Goal: Information Seeking & Learning: Learn about a topic

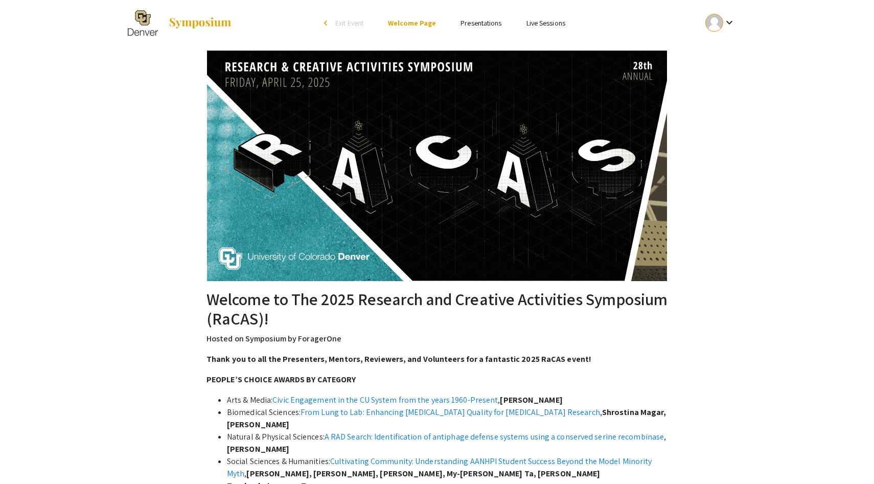
click at [454, 26] on li "Presentations" at bounding box center [480, 23] width 65 height 12
click at [461, 26] on link "Presentations" at bounding box center [481, 22] width 41 height 9
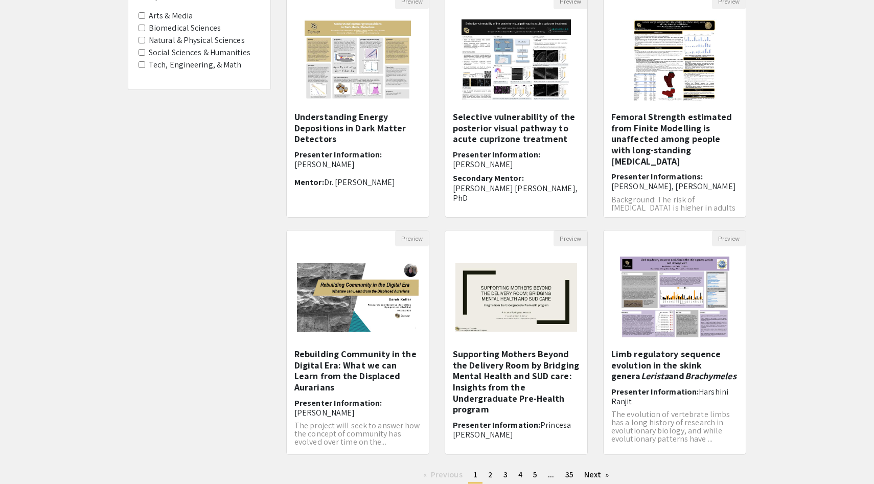
scroll to position [194, 0]
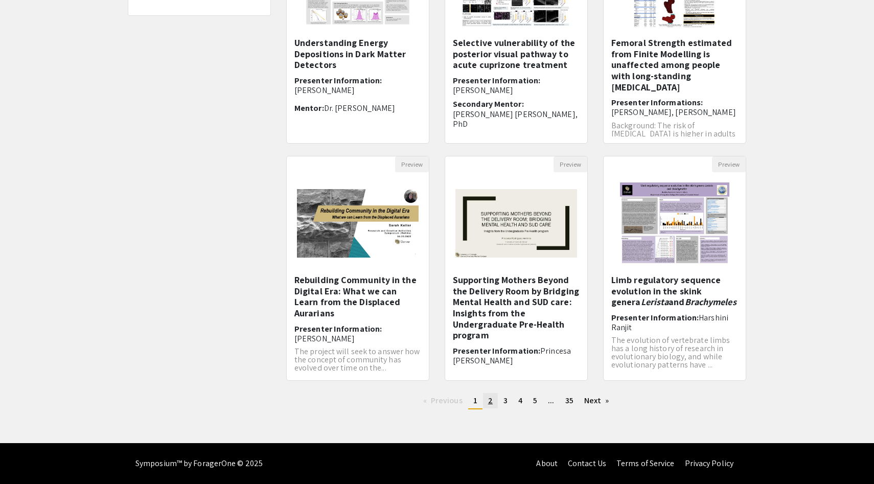
click at [491, 404] on span "2" at bounding box center [490, 400] width 5 height 11
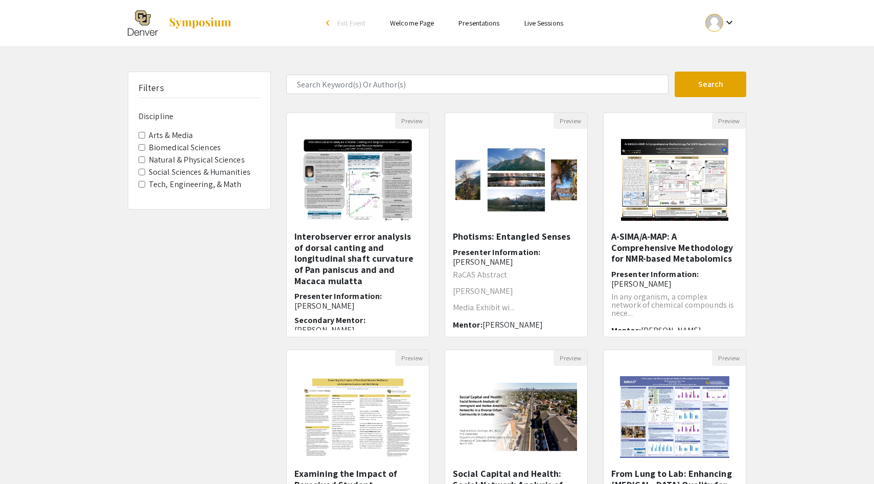
click at [170, 174] on label "Social Sciences & Humanities" at bounding box center [200, 172] width 102 height 12
click at [145, 174] on Humanities "Social Sciences & Humanities" at bounding box center [142, 172] width 7 height 7
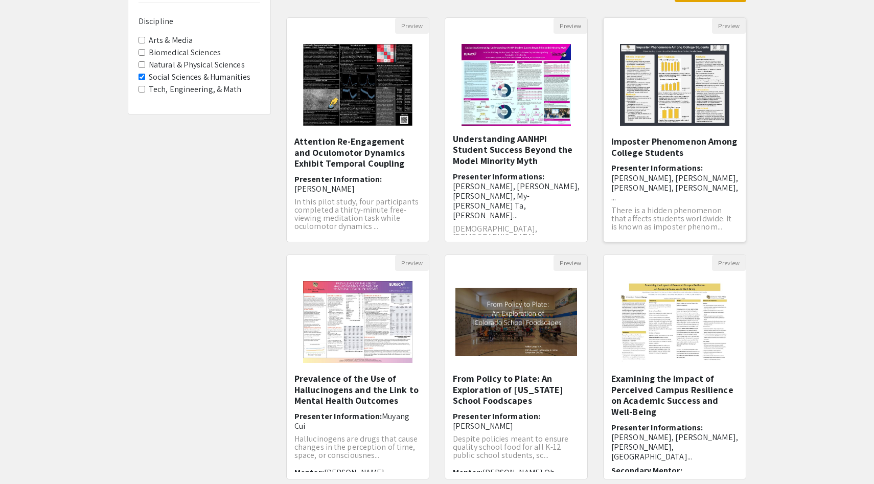
scroll to position [8, 0]
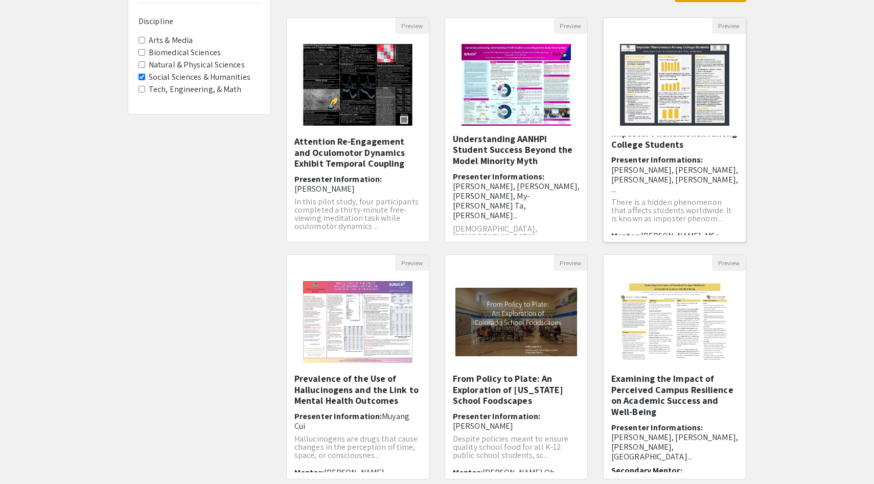
click at [666, 159] on h6 "Presenter Informations: Rylen Hershey, Jensen Harry, Marit Loessl, Danielle Yan…" at bounding box center [674, 174] width 127 height 39
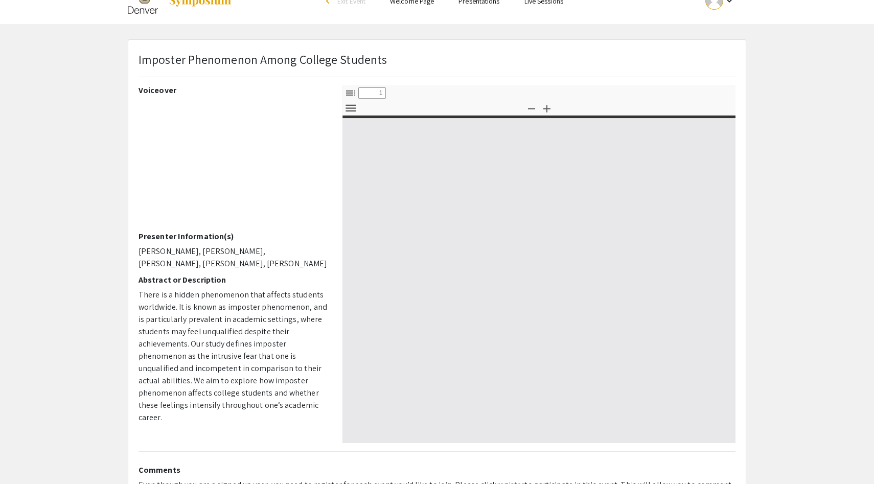
select select "custom"
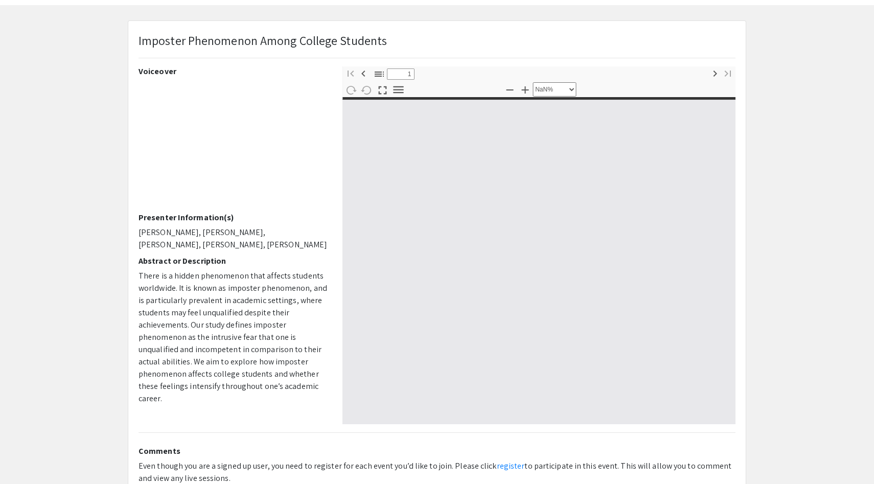
type input "0"
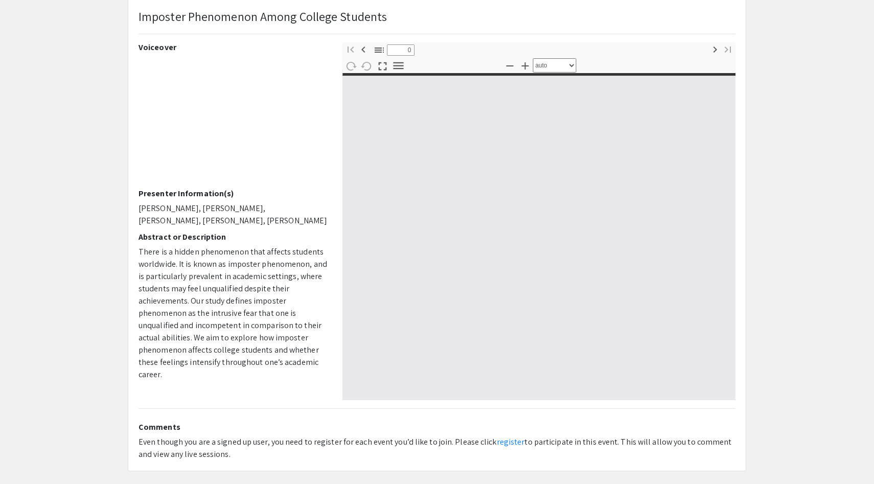
select select "custom"
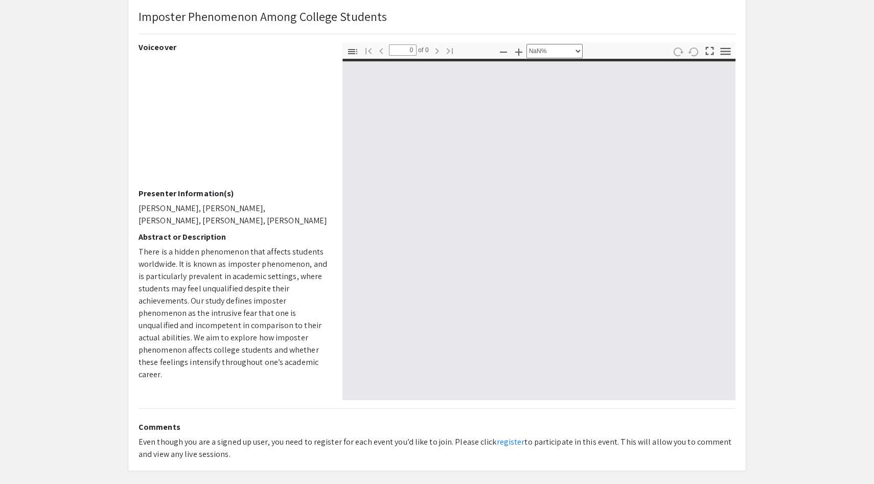
scroll to position [79, 0]
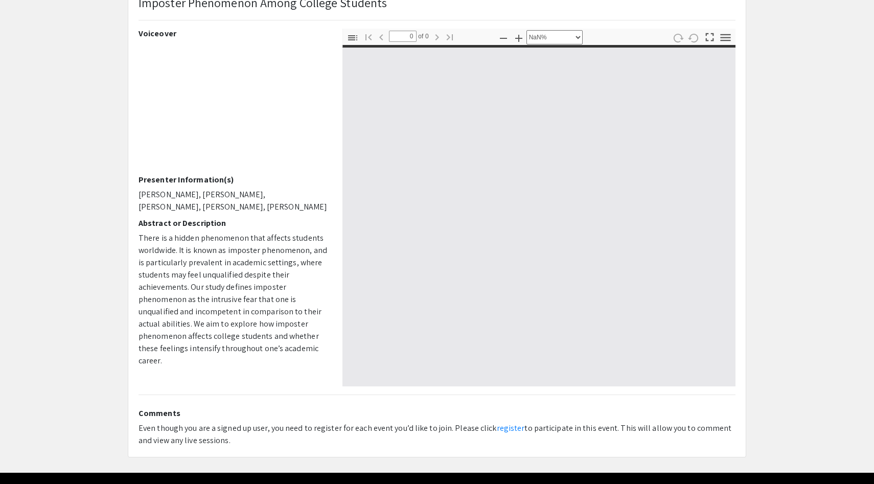
type input "1"
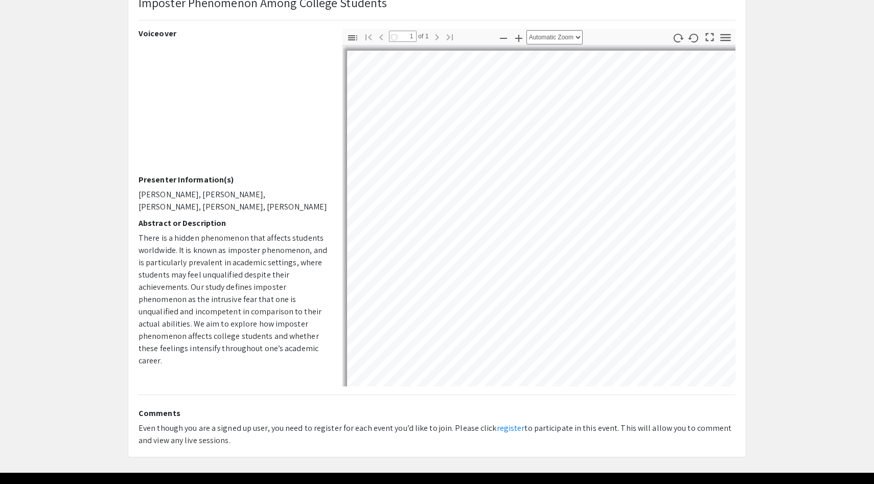
select select "auto"
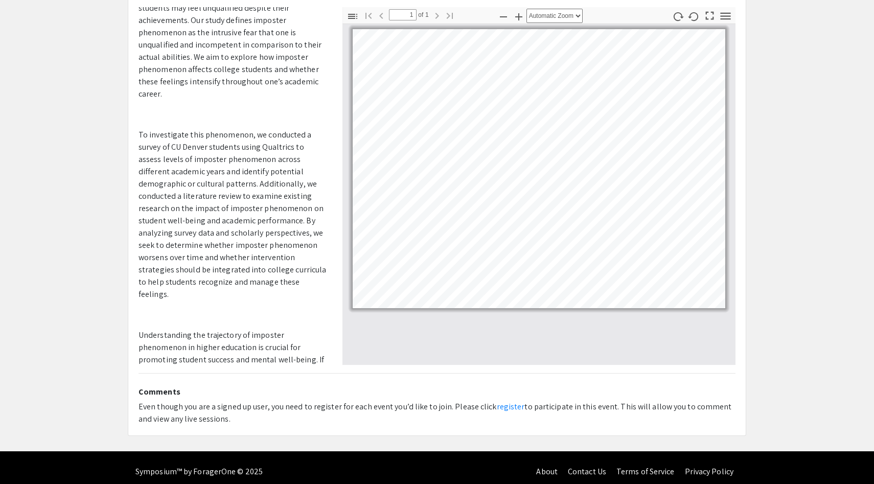
scroll to position [108, 0]
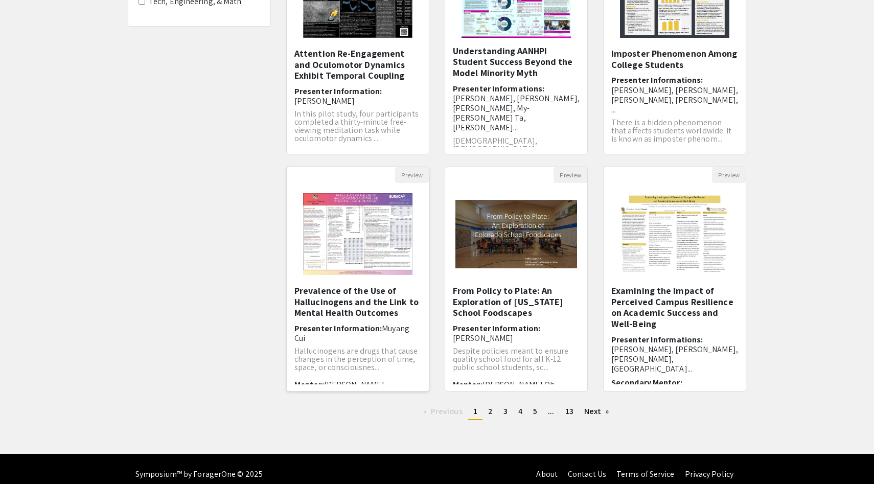
scroll to position [189, 0]
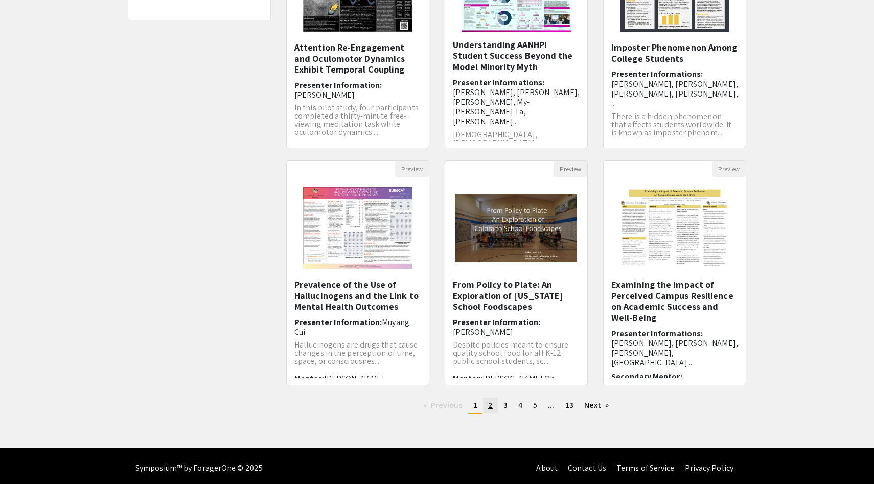
click at [488, 401] on span "2" at bounding box center [490, 405] width 5 height 11
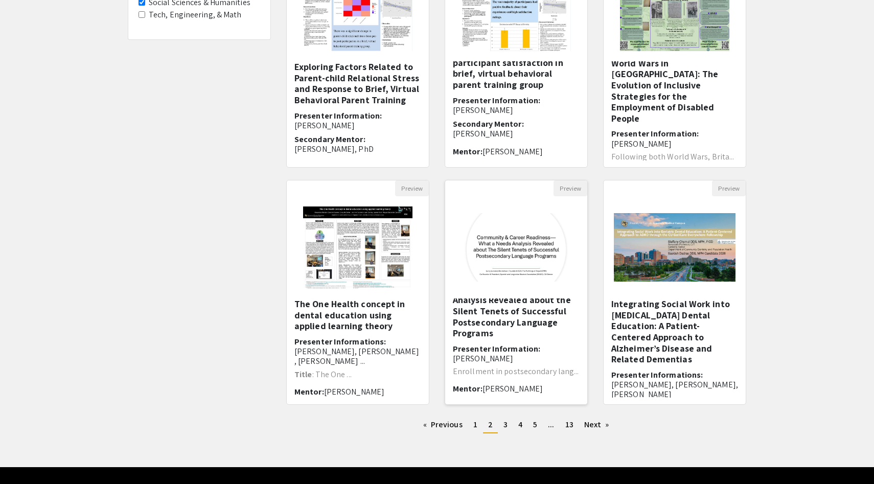
scroll to position [194, 0]
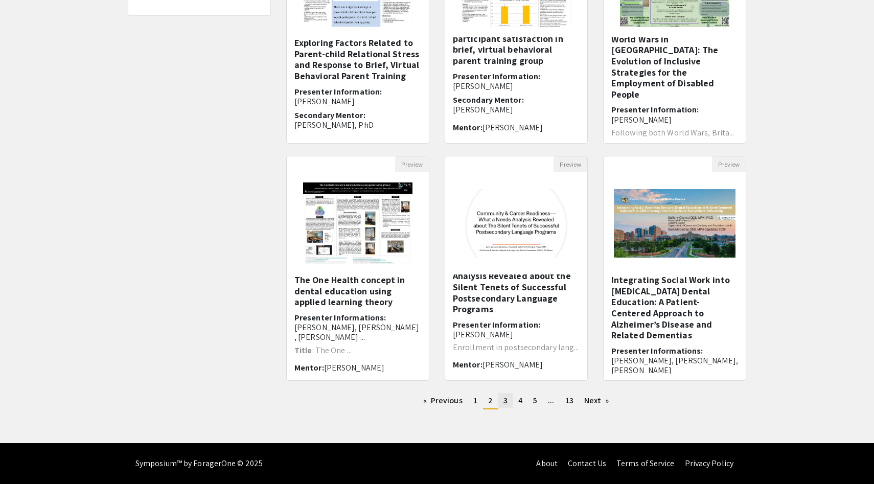
click at [506, 398] on span "3" at bounding box center [506, 400] width 4 height 11
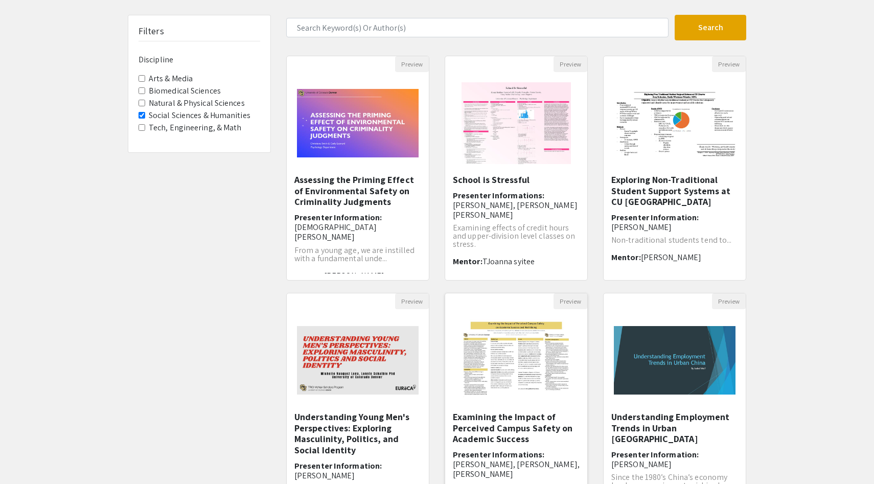
scroll to position [59, 0]
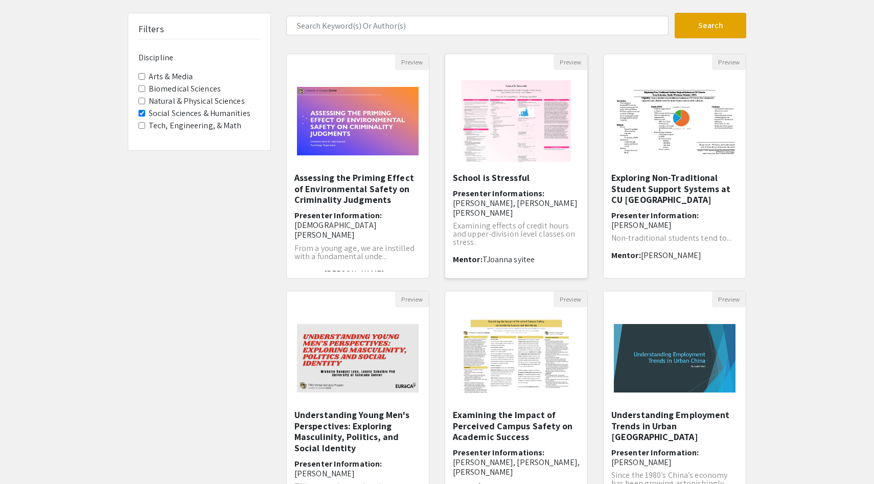
click at [510, 195] on h6 "Presenter Informations: Kamryn Cahill, Pacey Huebner" at bounding box center [516, 204] width 127 height 30
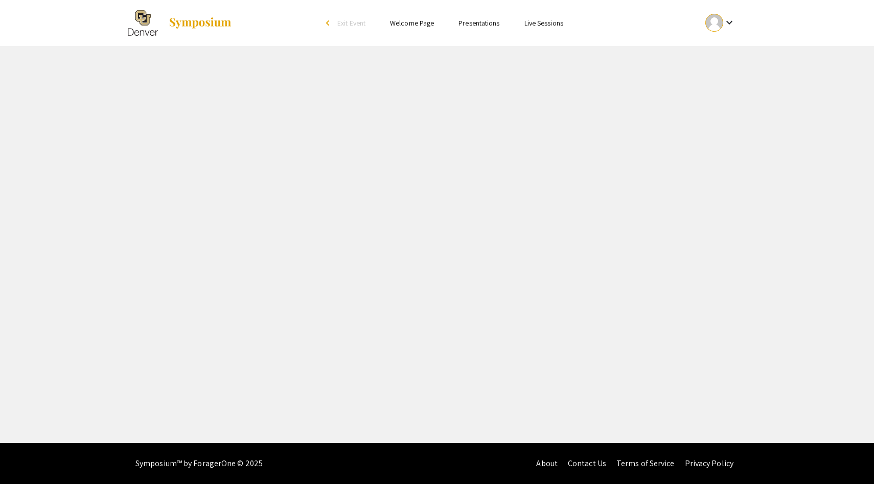
select select "custom"
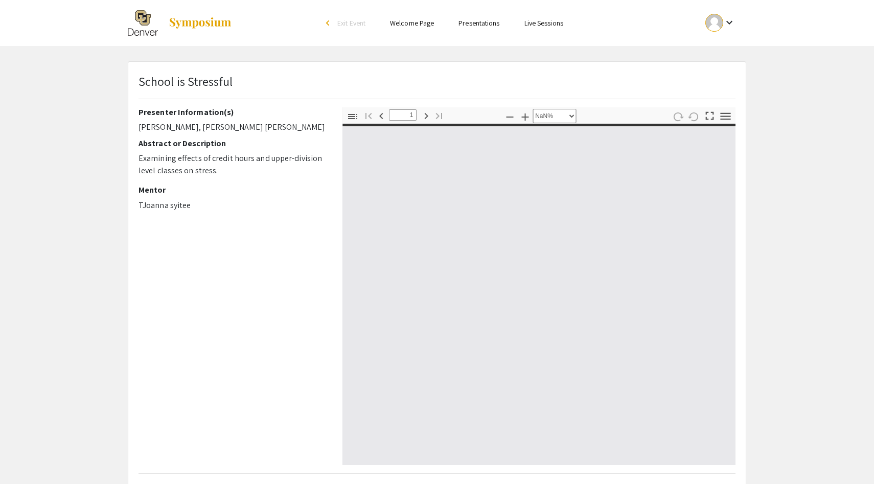
type input "0"
select select "custom"
type input "1"
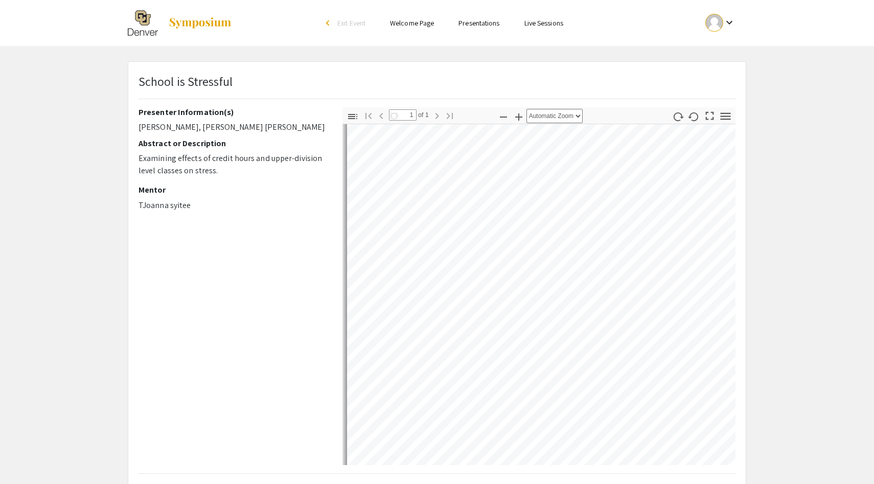
select select "auto"
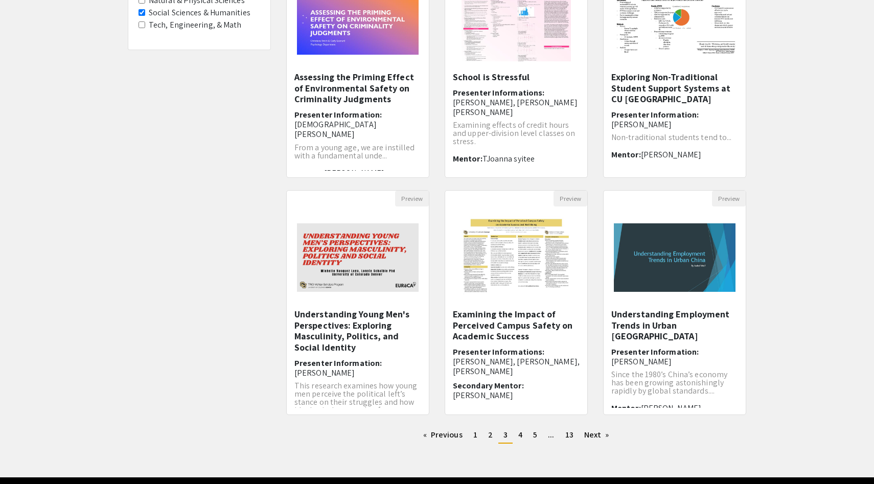
scroll to position [194, 0]
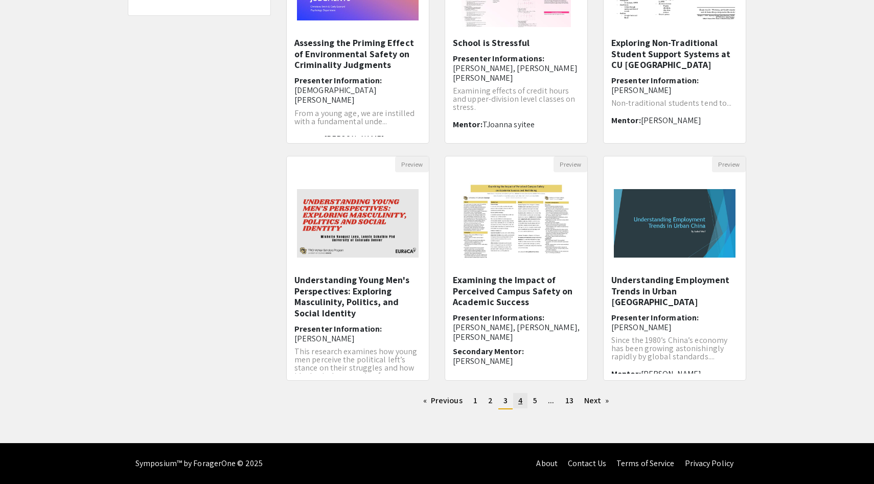
click at [520, 400] on span "4" at bounding box center [520, 400] width 4 height 11
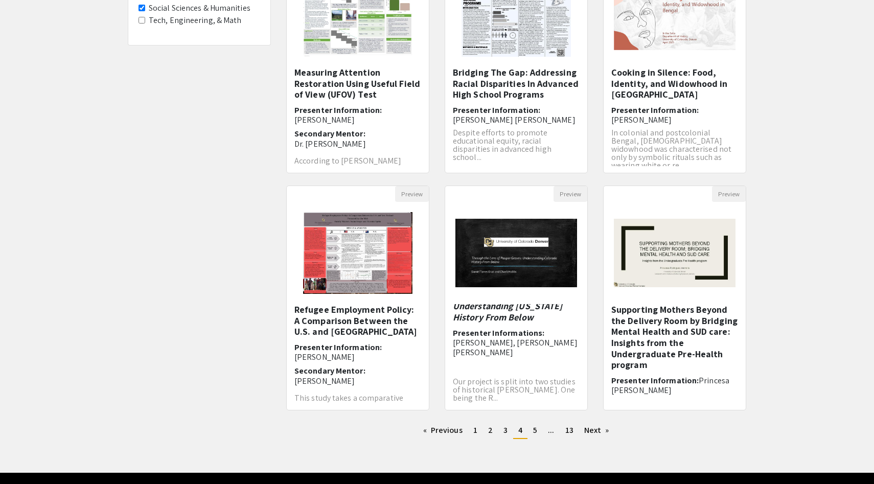
scroll to position [194, 0]
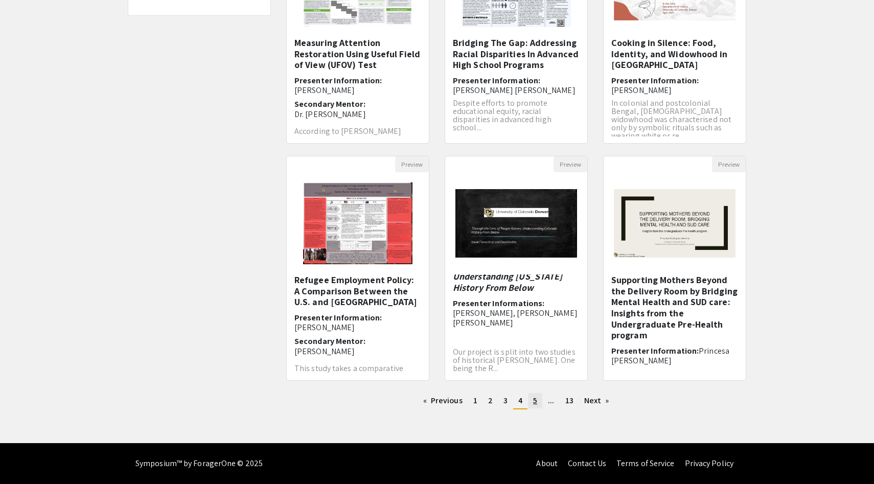
click at [533, 401] on span "5" at bounding box center [535, 400] width 4 height 11
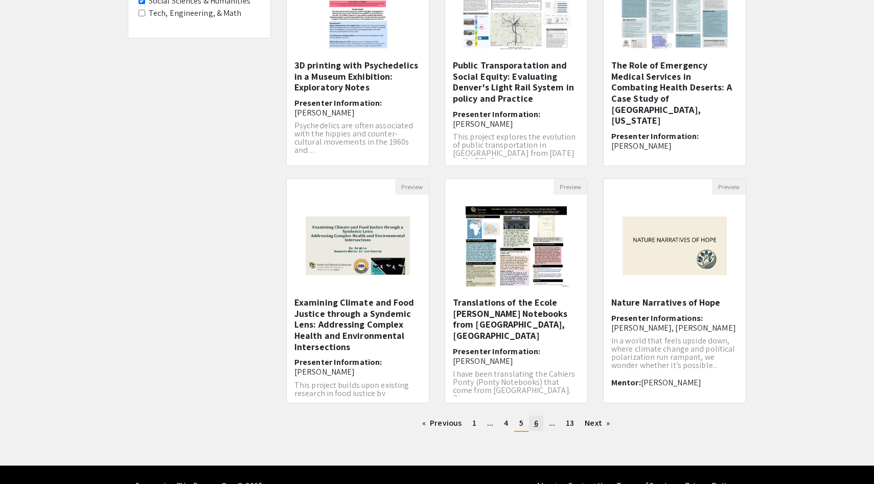
scroll to position [181, 0]
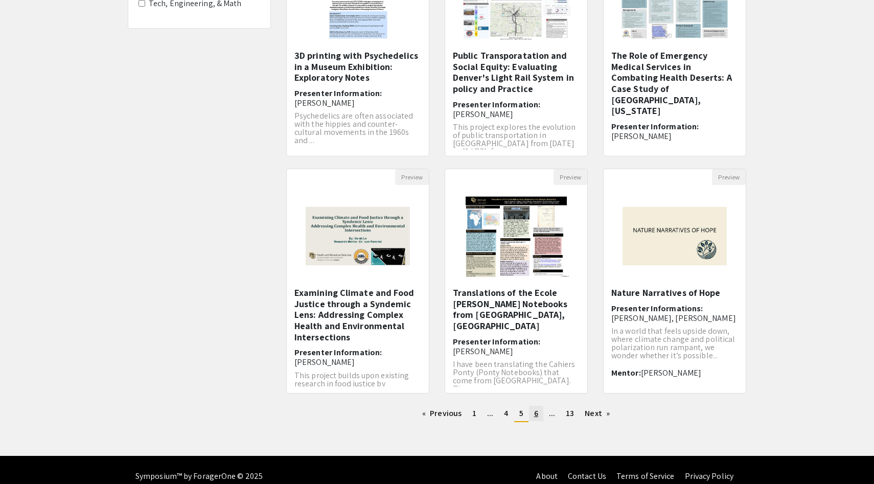
click at [535, 415] on span "6" at bounding box center [536, 413] width 4 height 11
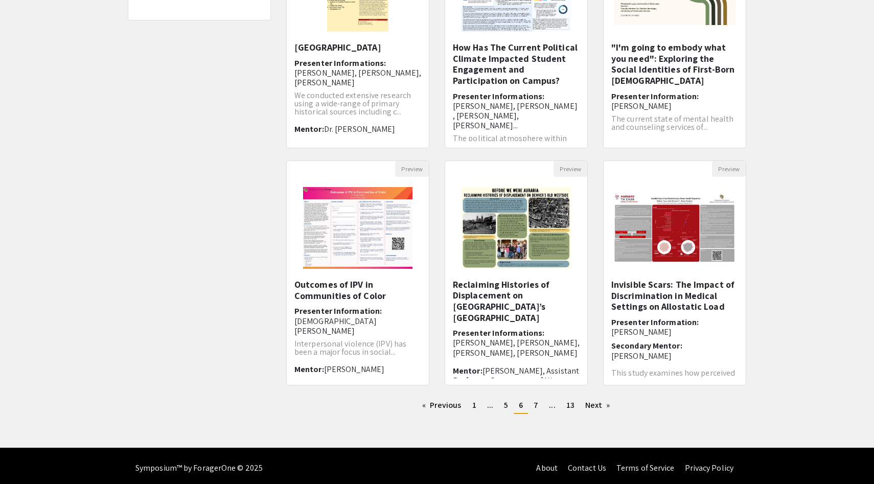
scroll to position [190, 0]
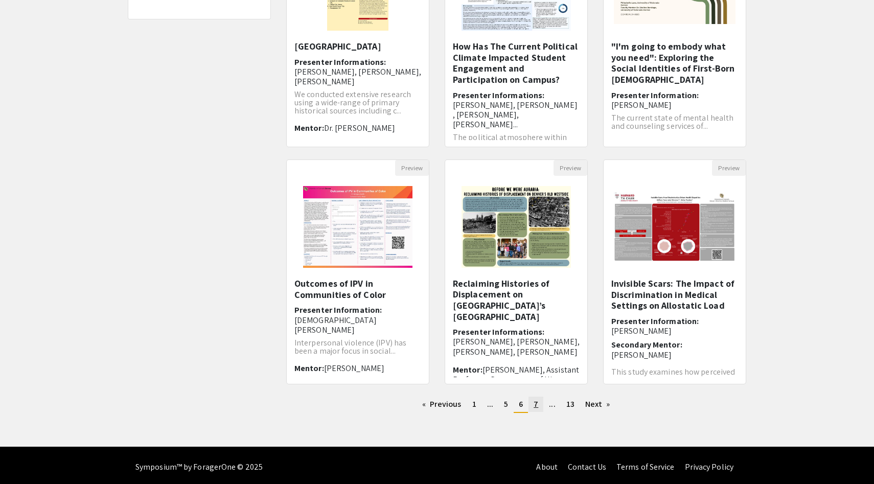
click at [540, 403] on link "page 7" at bounding box center [536, 404] width 15 height 15
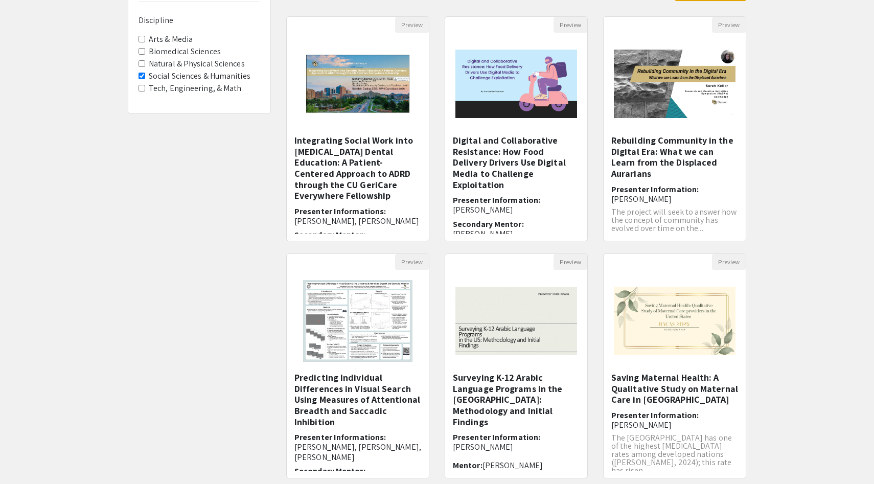
scroll to position [194, 0]
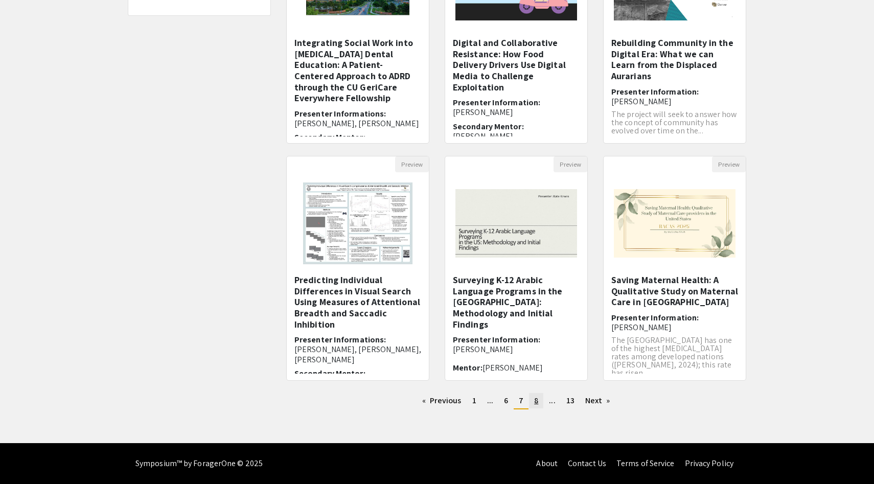
click at [539, 398] on link "page 8" at bounding box center [536, 400] width 14 height 15
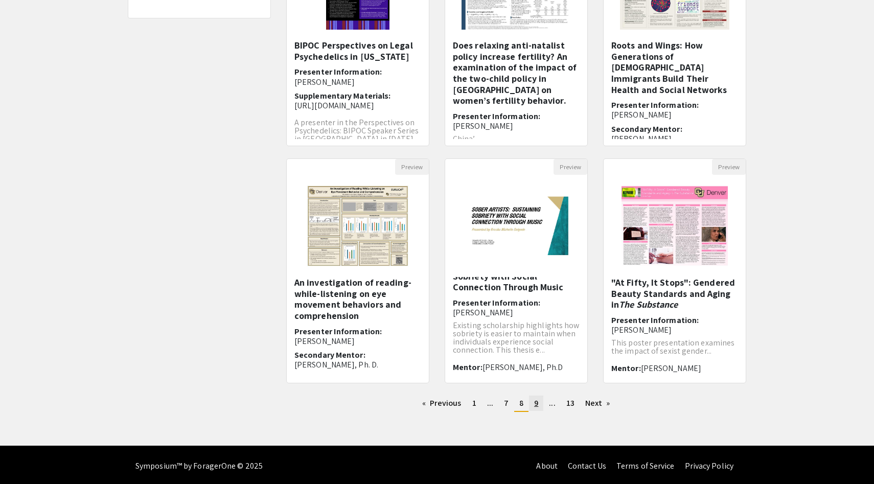
scroll to position [193, 0]
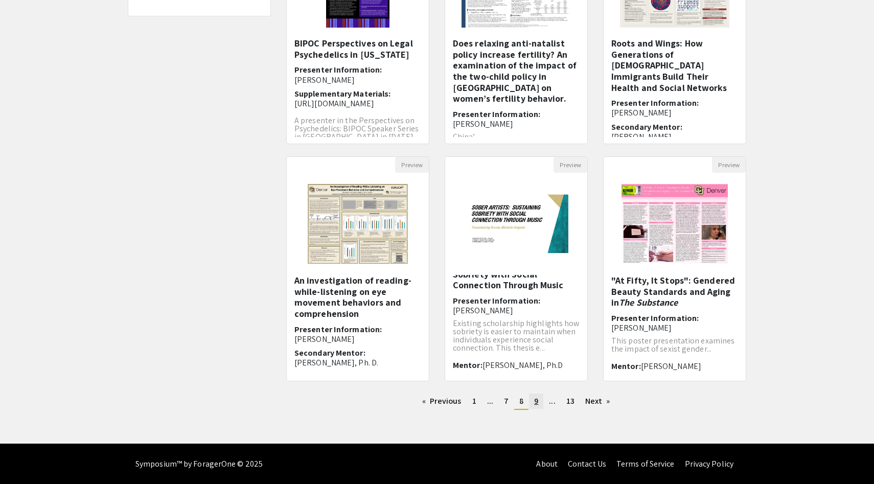
click at [533, 401] on link "page 9" at bounding box center [536, 401] width 14 height 15
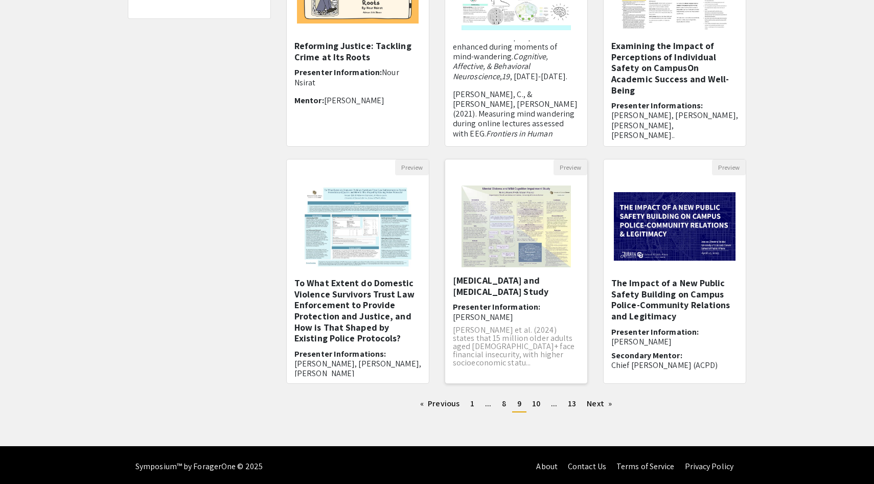
scroll to position [194, 0]
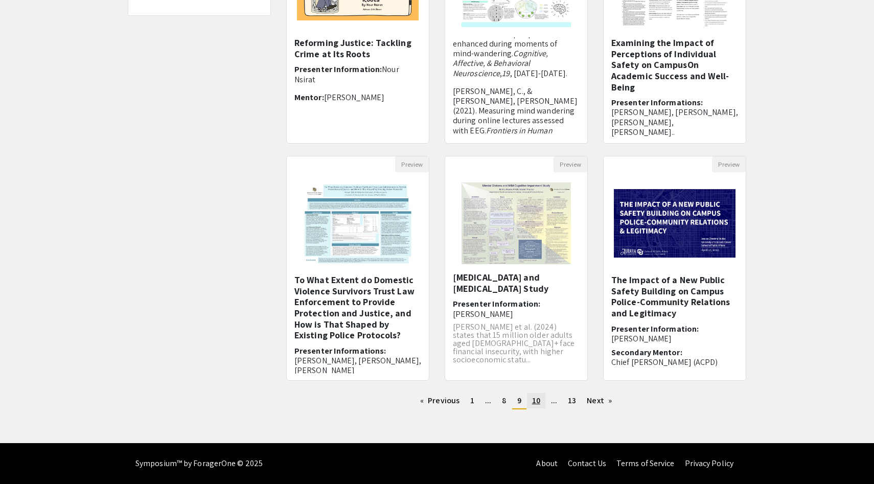
click at [536, 399] on span "10" at bounding box center [536, 400] width 8 height 11
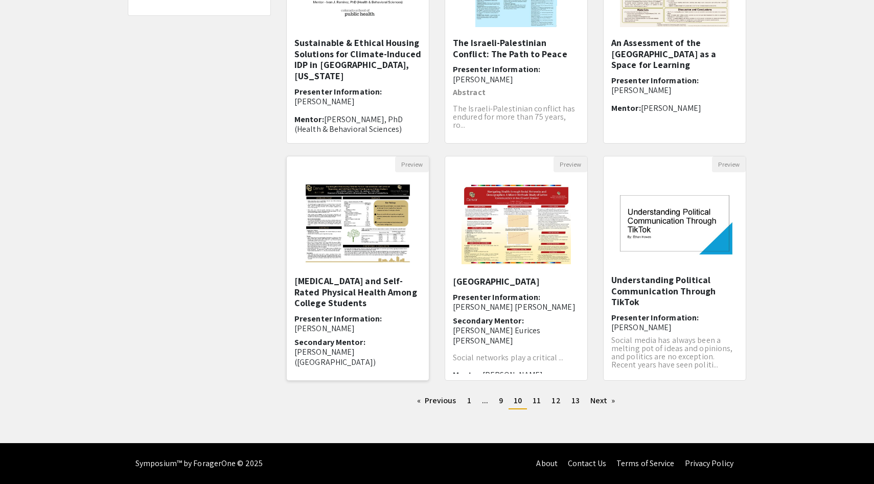
scroll to position [37, 0]
click at [537, 401] on span "11" at bounding box center [537, 400] width 8 height 11
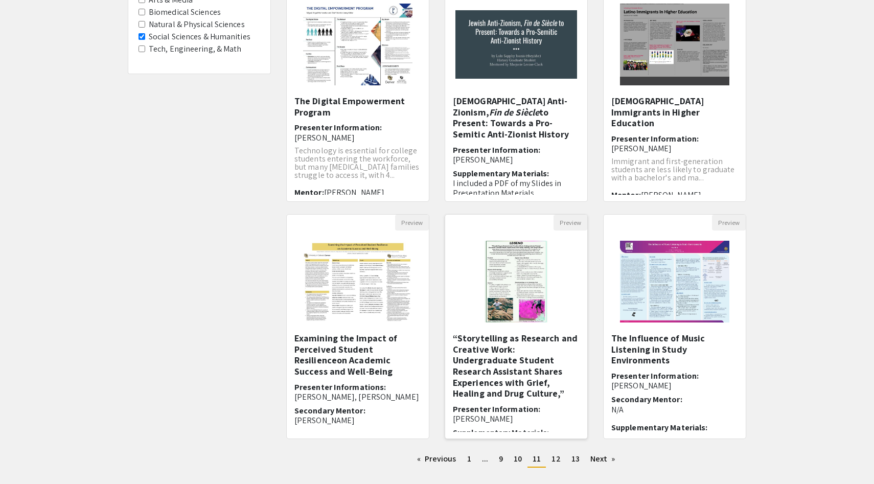
scroll to position [194, 0]
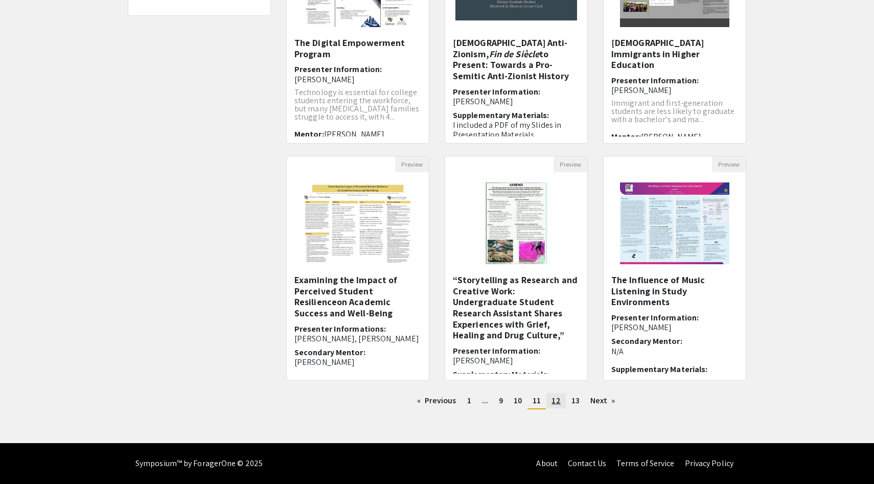
click at [553, 400] on span "12" at bounding box center [556, 400] width 9 height 11
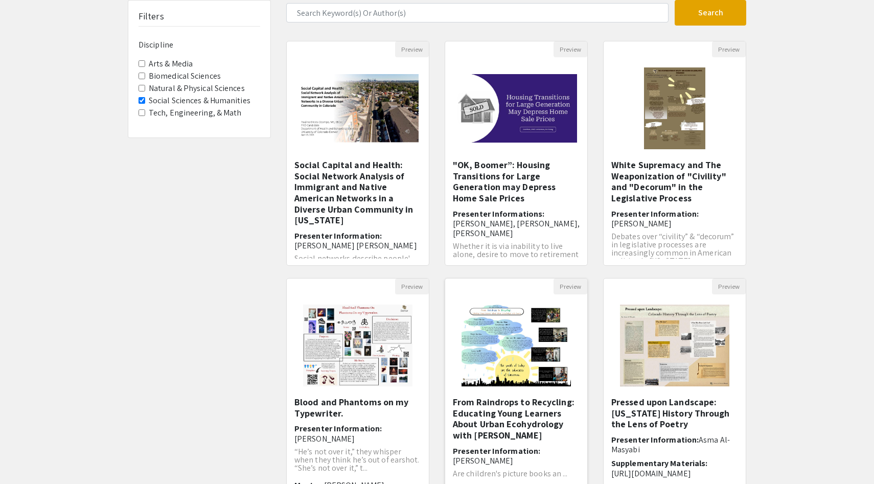
scroll to position [194, 0]
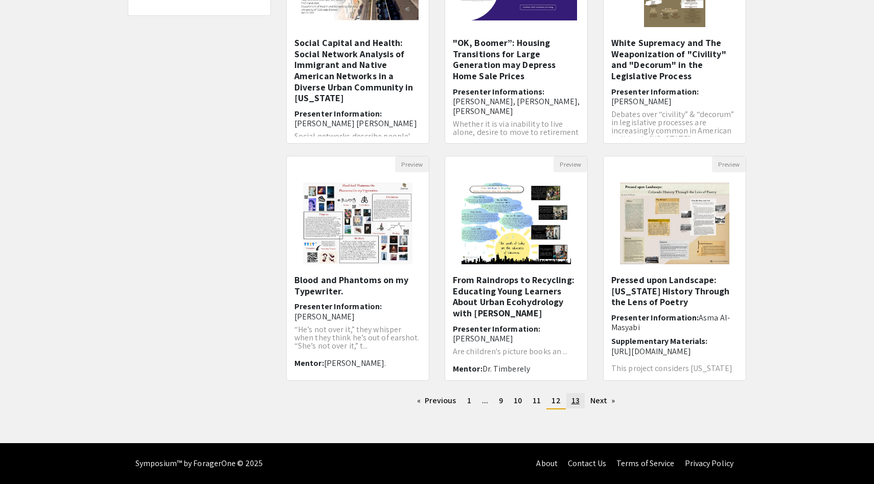
click at [571, 401] on span "13" at bounding box center [575, 400] width 8 height 11
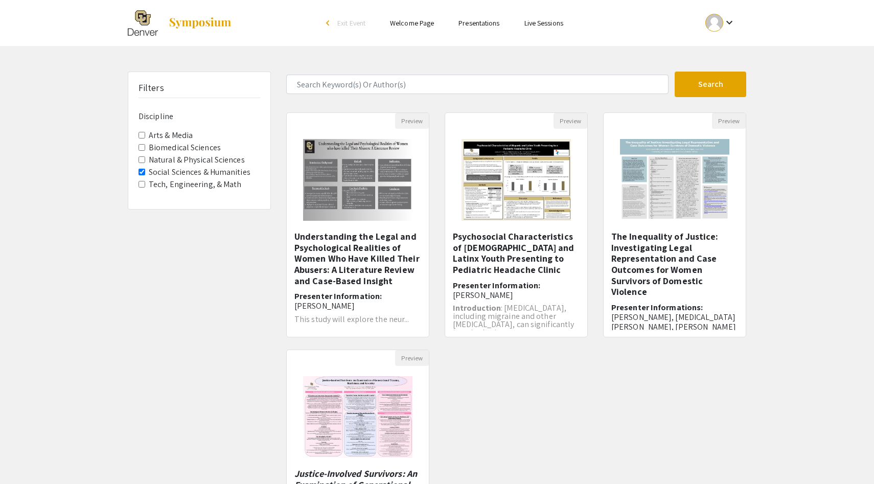
click at [214, 168] on label "Social Sciences & Humanities" at bounding box center [200, 172] width 102 height 12
click at [145, 169] on Humanities "Social Sciences & Humanities" at bounding box center [142, 172] width 7 height 7
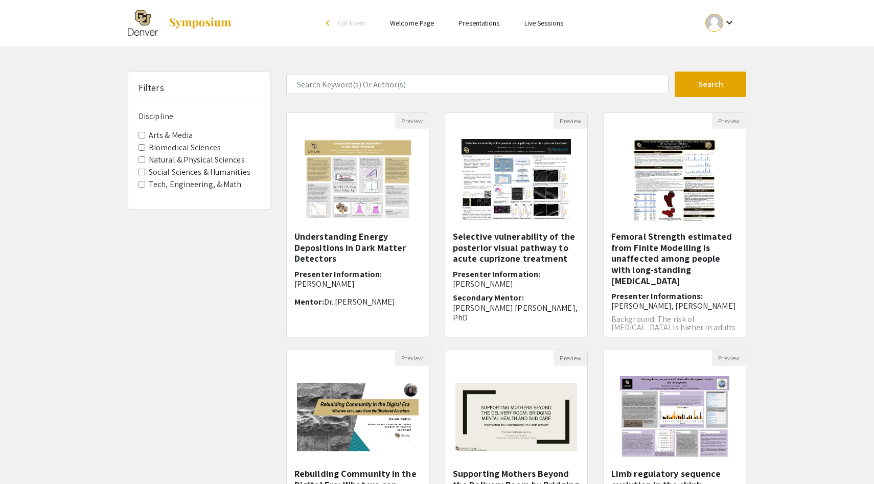
click at [420, 24] on link "Welcome Page" at bounding box center [412, 22] width 44 height 9
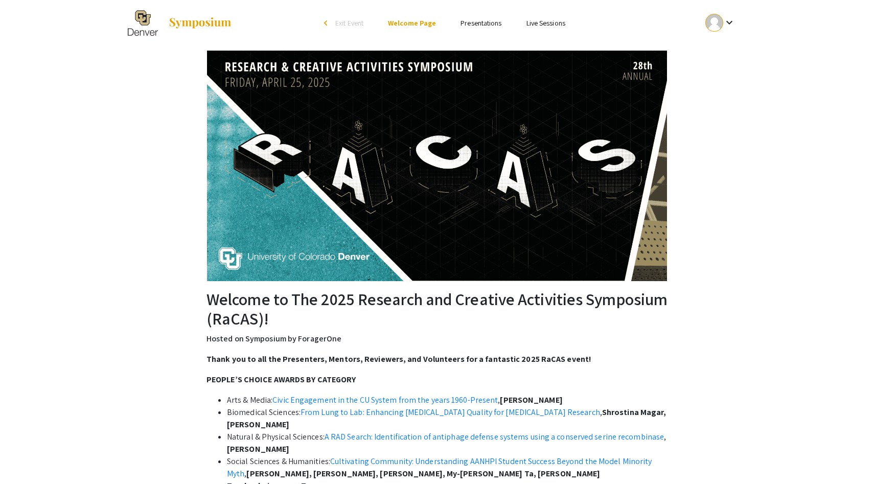
click at [482, 26] on link "Presentations" at bounding box center [481, 22] width 41 height 9
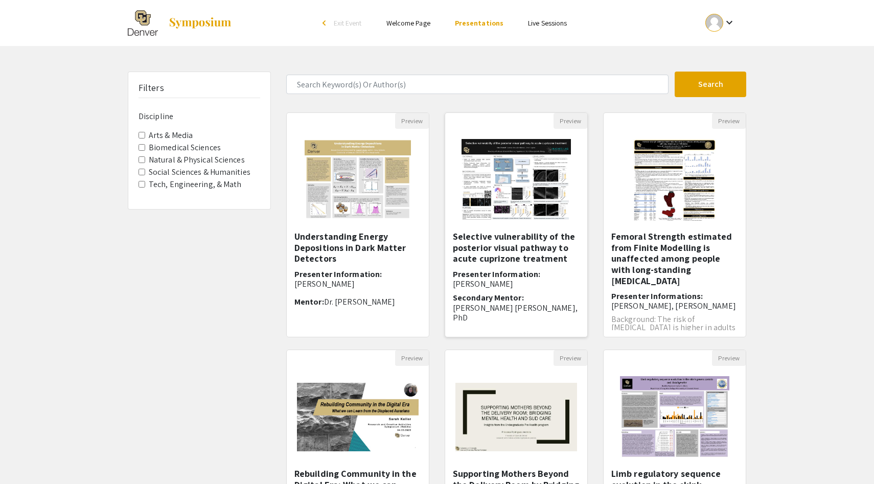
scroll to position [1, 0]
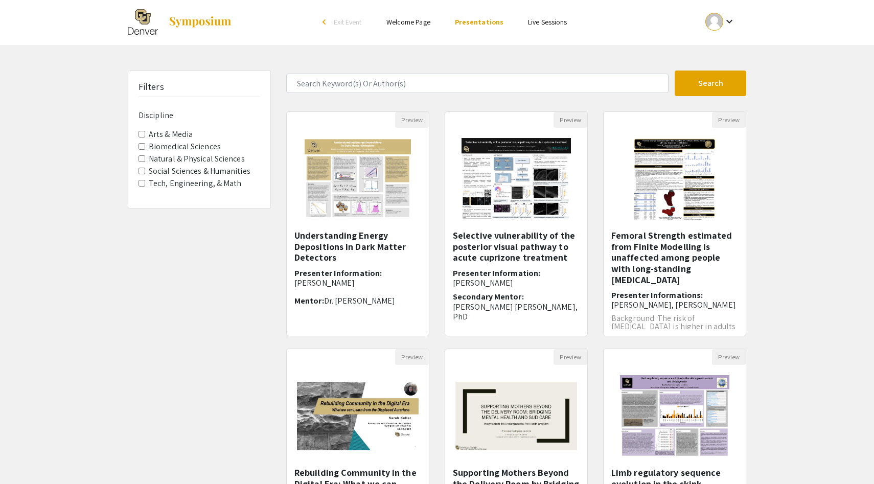
click at [423, 25] on link "Welcome Page" at bounding box center [408, 21] width 44 height 9
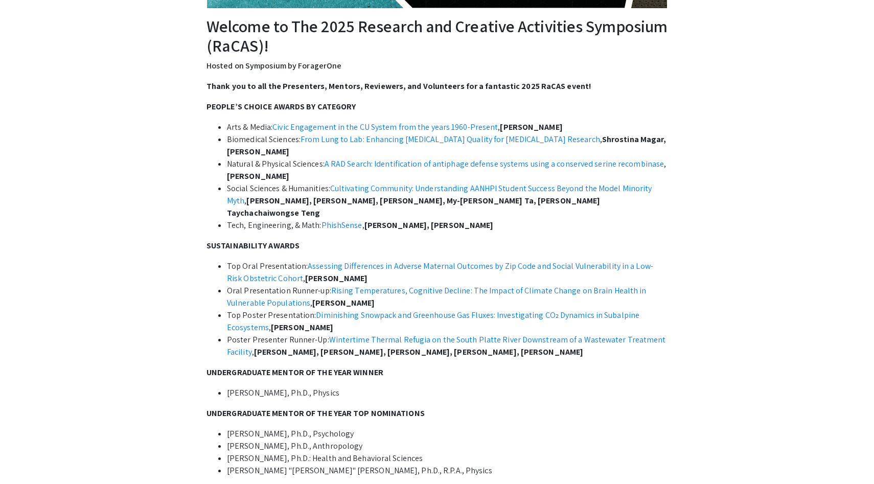
scroll to position [276, 0]
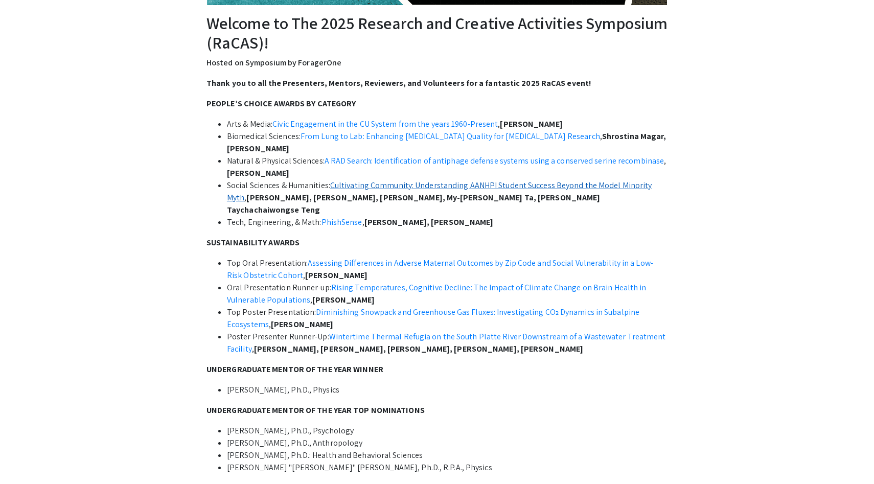
click at [409, 185] on link "Cultivating Community: Understanding AANHPI Student Success Beyond the Model Mi…" at bounding box center [439, 191] width 425 height 23
click at [349, 186] on link "Cultivating Community: Understanding AANHPI Student Success Beyond the Model Mi…" at bounding box center [439, 191] width 425 height 23
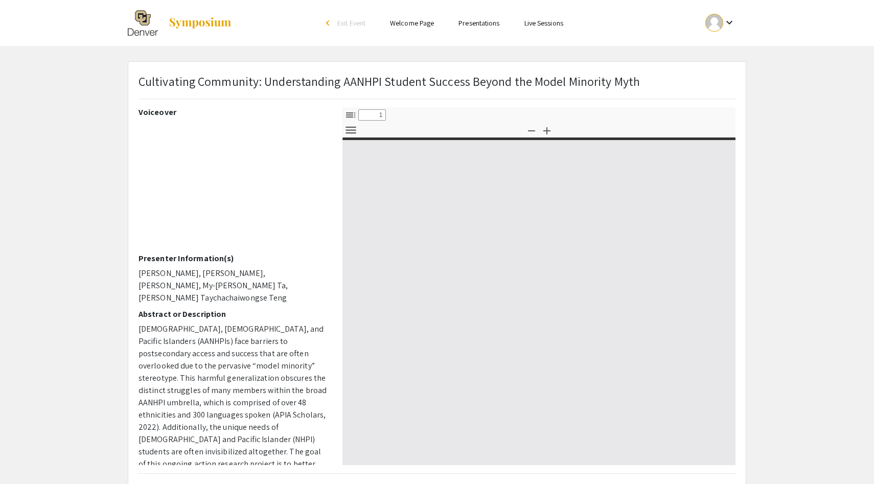
type input "0"
select select "custom"
type input "1"
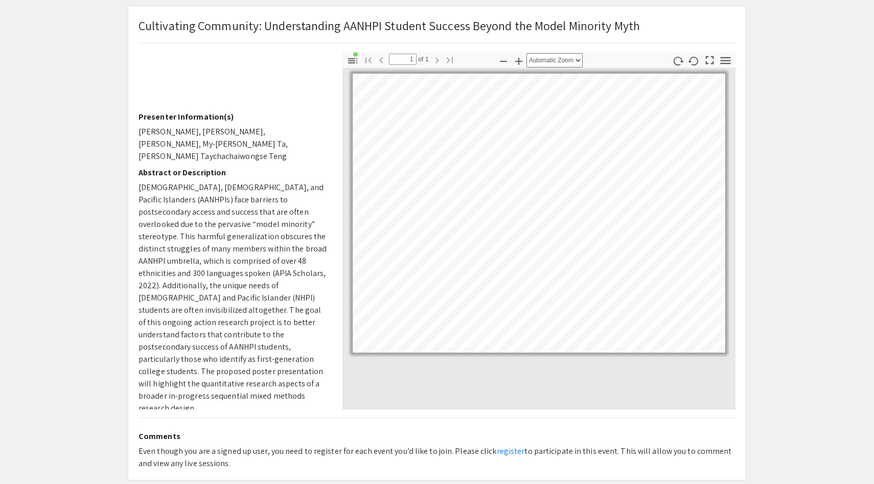
scroll to position [95, 0]
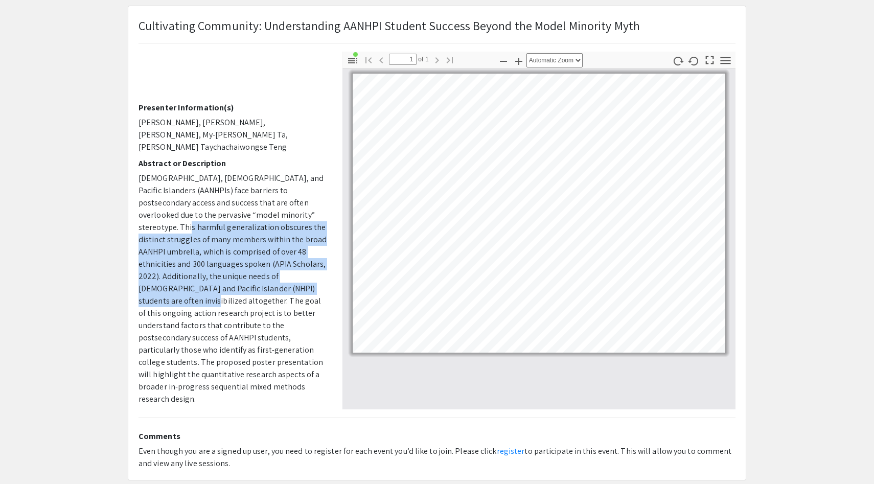
drag, startPoint x: 151, startPoint y: 208, endPoint x: 306, endPoint y: 276, distance: 169.1
click at [309, 278] on p "[DEMOGRAPHIC_DATA], [DEMOGRAPHIC_DATA], and Pacific Islanders (AANHPIs) face ba…" at bounding box center [233, 288] width 189 height 233
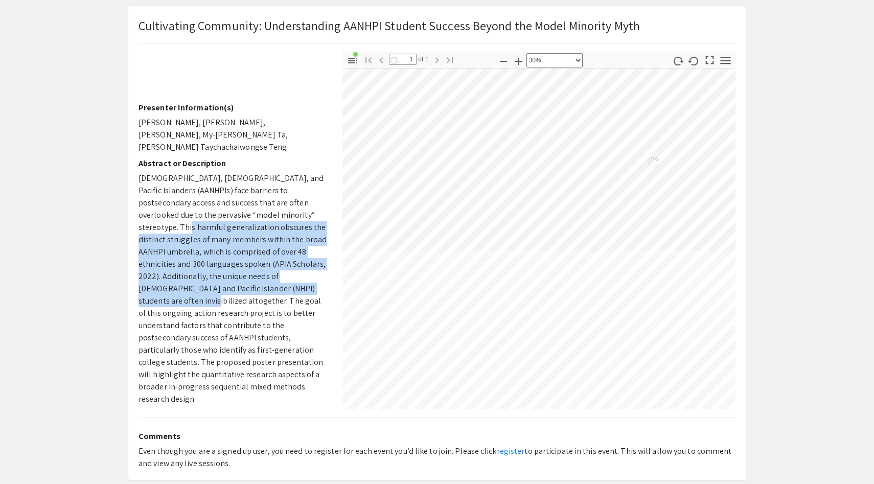
select select "custom"
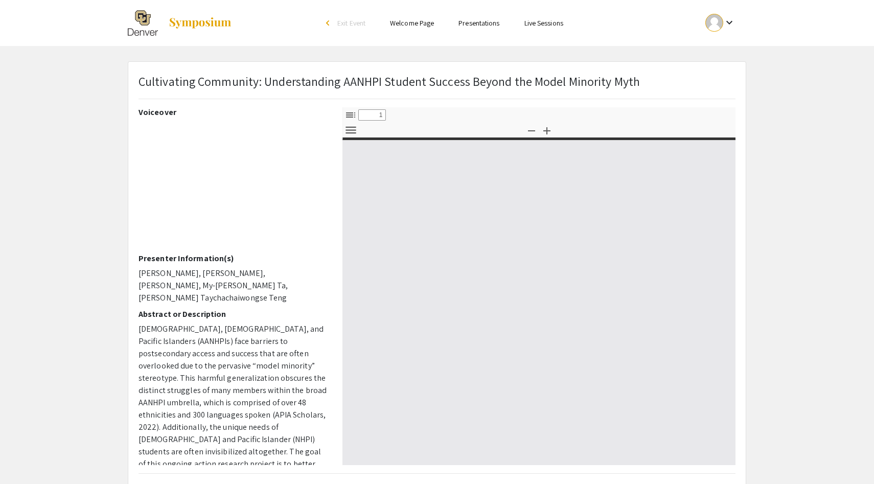
type input "0"
select select "custom"
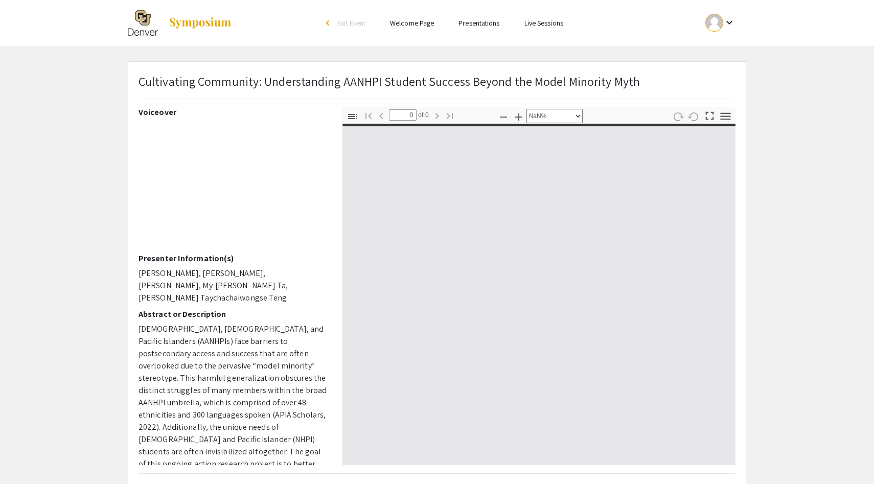
type input "1"
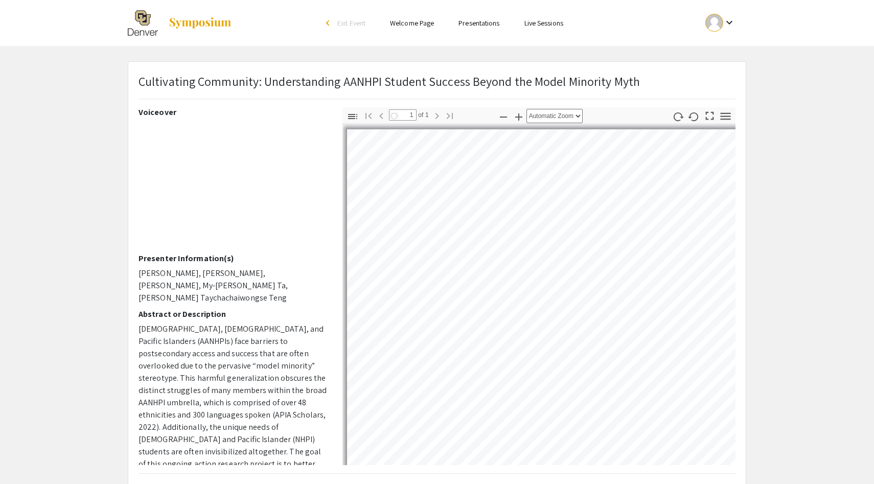
select select "custom"
click at [208, 28] on img at bounding box center [200, 23] width 64 height 12
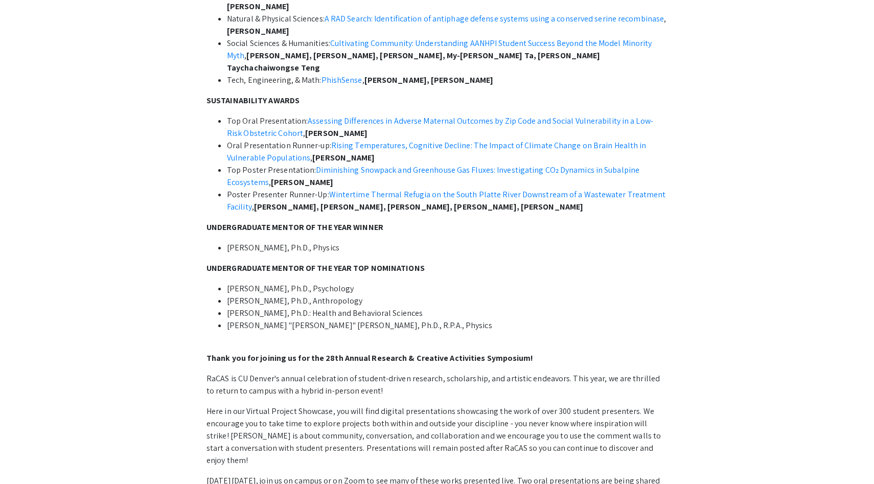
scroll to position [419, 0]
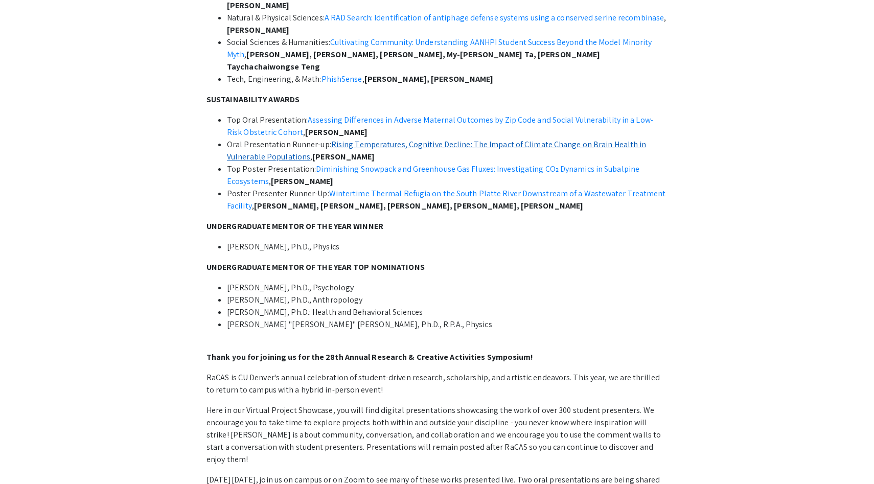
click at [367, 139] on link "Rising Temperatures, Cognitive Decline: The Impact of Climate Change on Brain H…" at bounding box center [437, 150] width 420 height 23
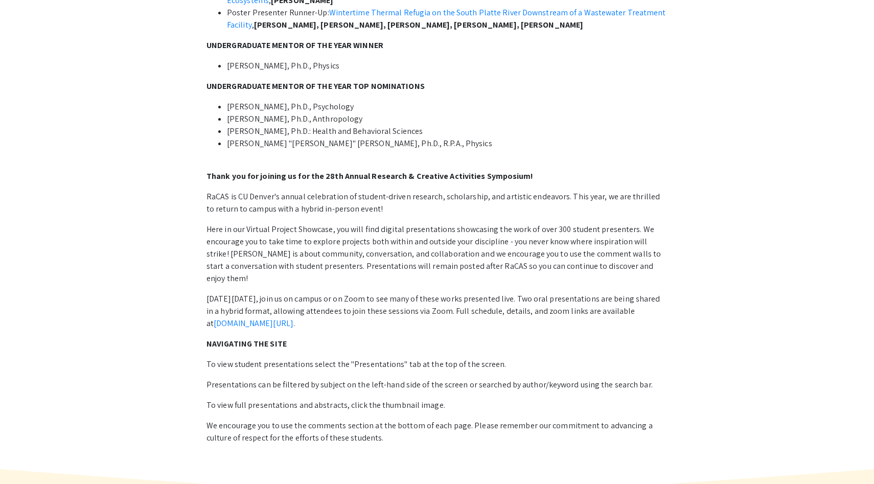
scroll to position [615, 0]
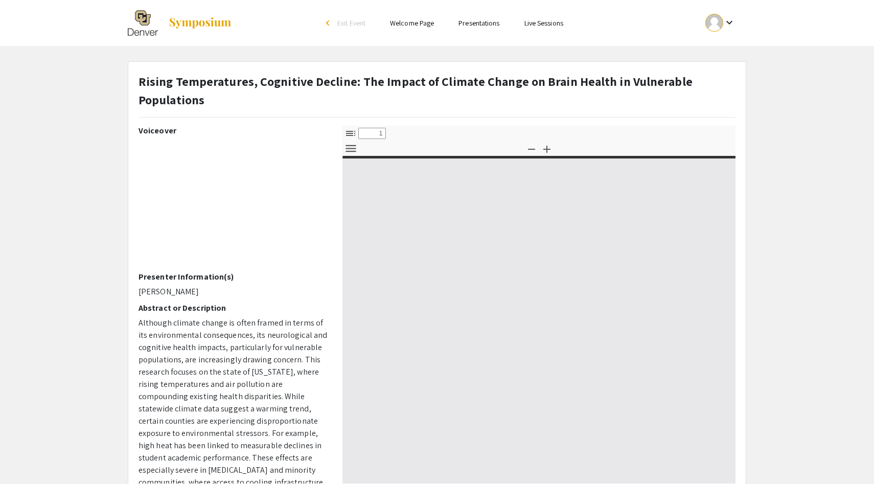
select select "custom"
type input "0"
select select "custom"
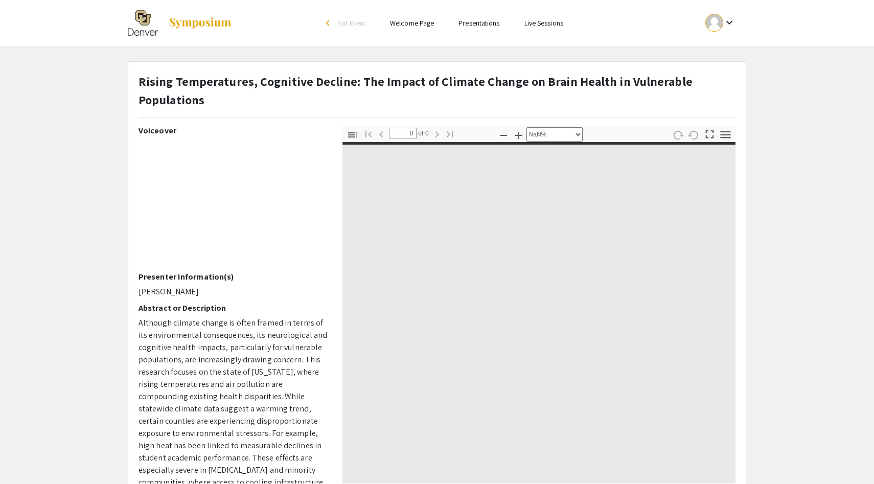
type input "1"
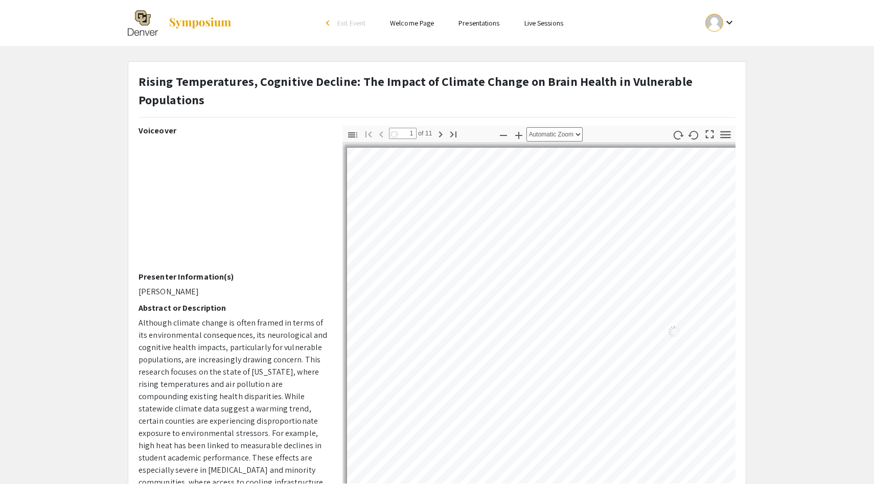
select select "auto"
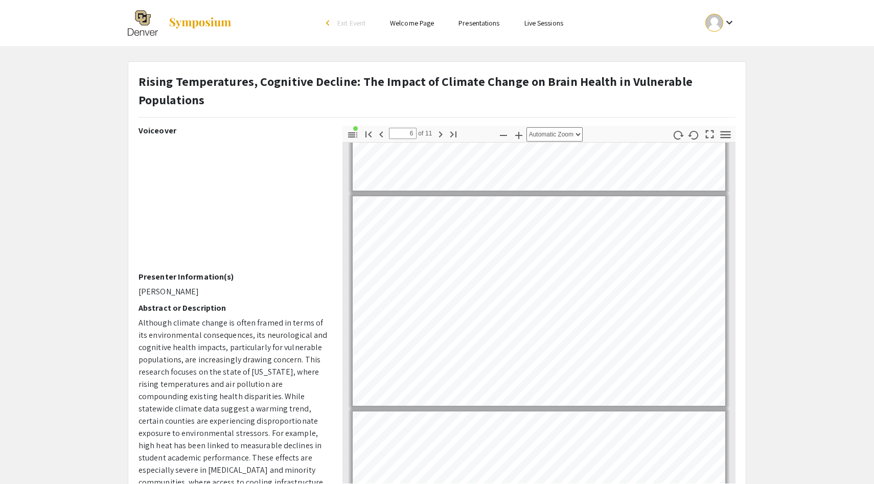
type input "7"
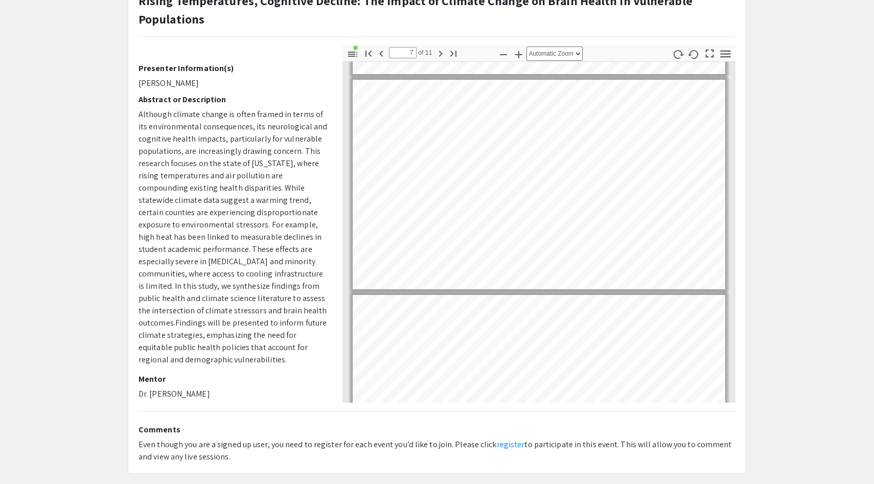
scroll to position [127, 0]
